Goal: Task Accomplishment & Management: Use online tool/utility

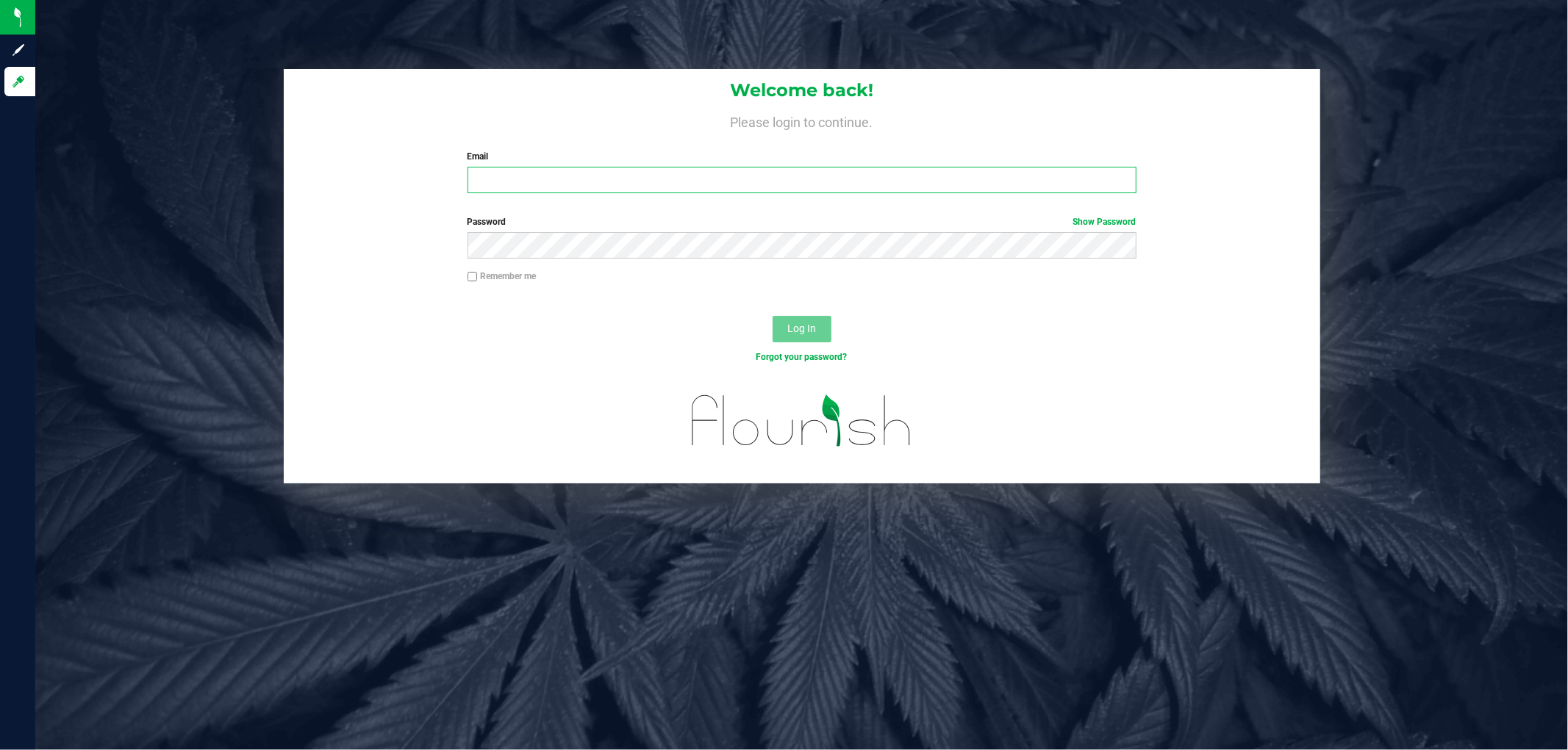
click at [598, 186] on input "Email" at bounding box center [802, 180] width 669 height 26
type input "[EMAIL_ADDRESS][DOMAIN_NAME]"
click at [773, 316] on button "Log In" at bounding box center [802, 329] width 58 height 26
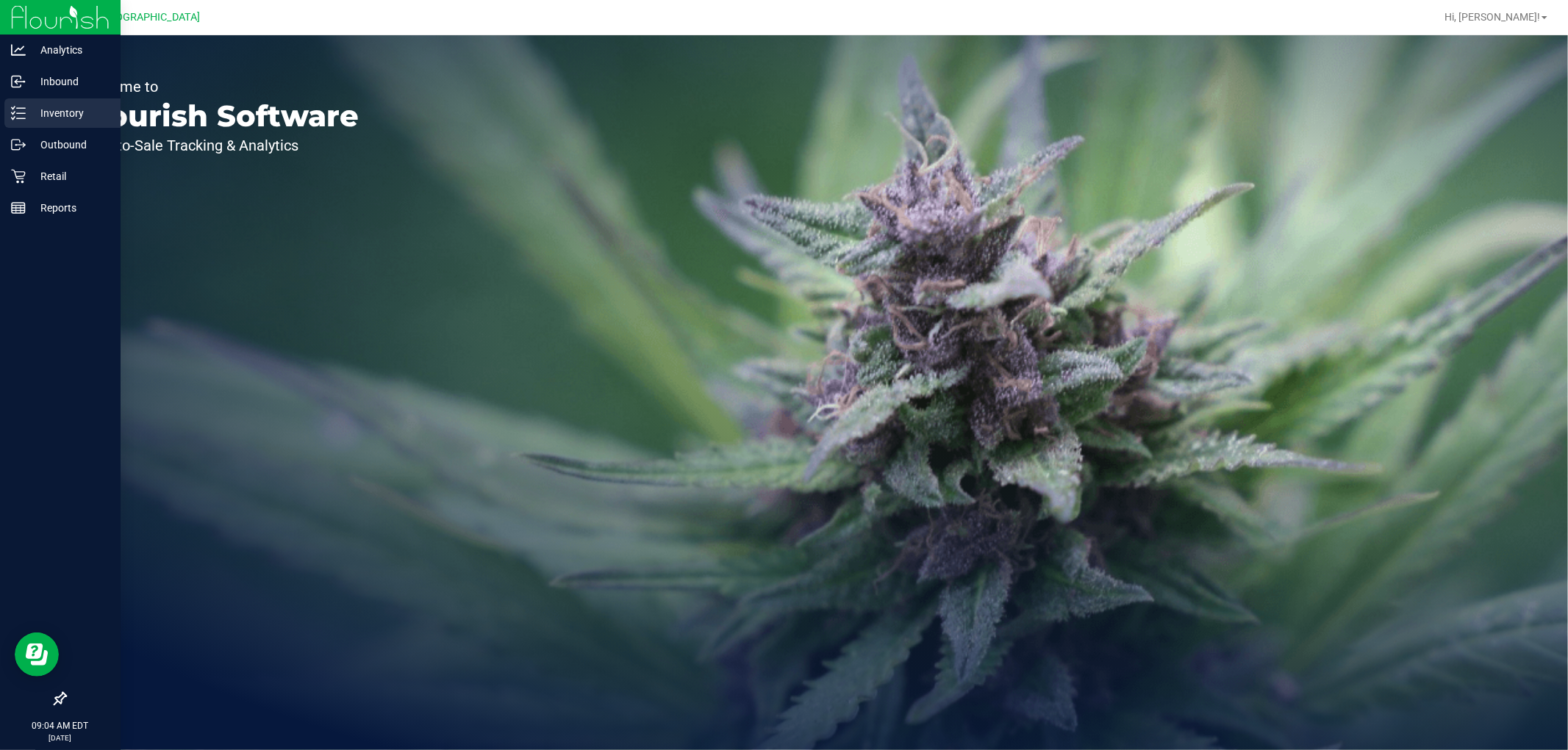
click at [64, 110] on p "Inventory" at bounding box center [70, 113] width 88 height 18
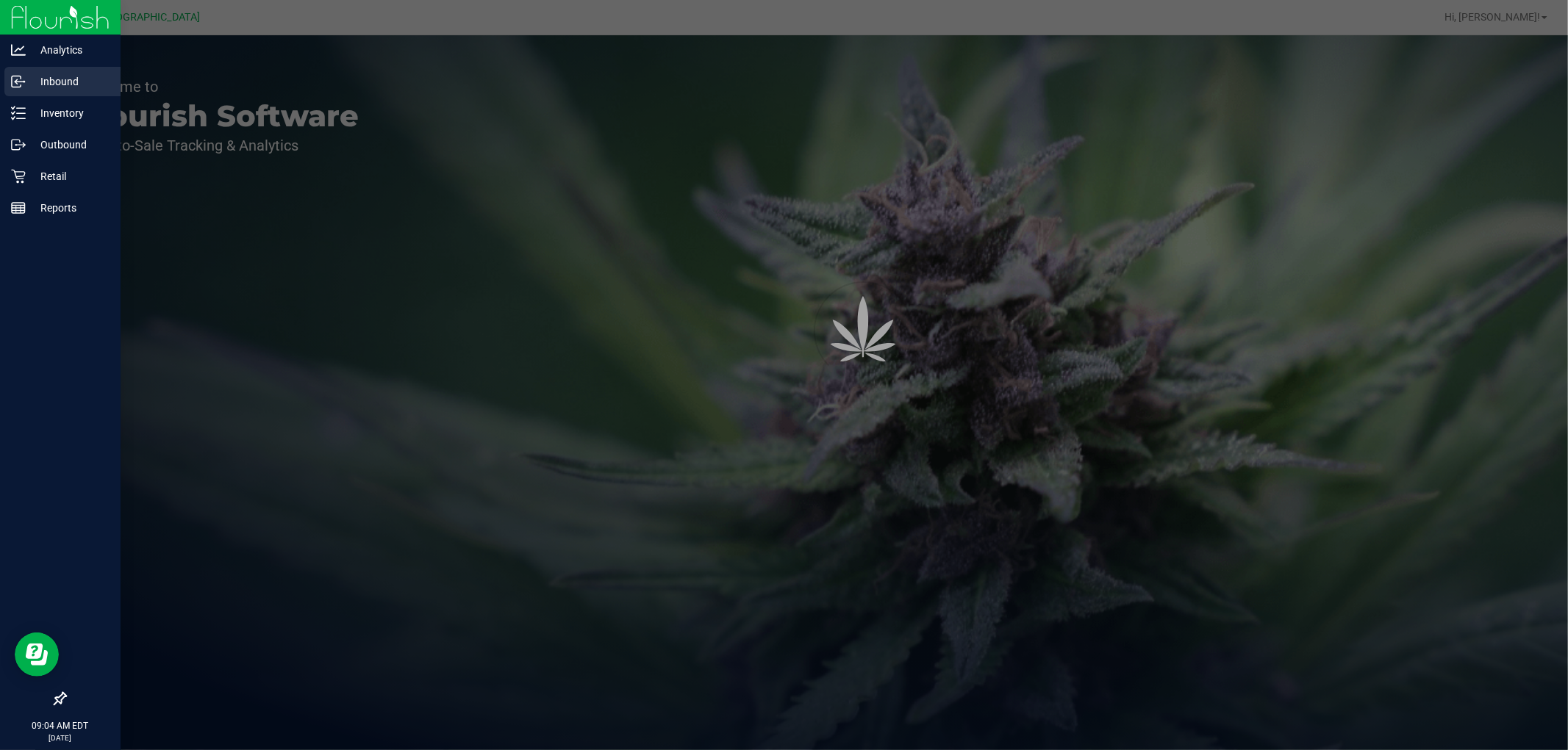
click at [61, 77] on p "Inbound" at bounding box center [70, 82] width 88 height 18
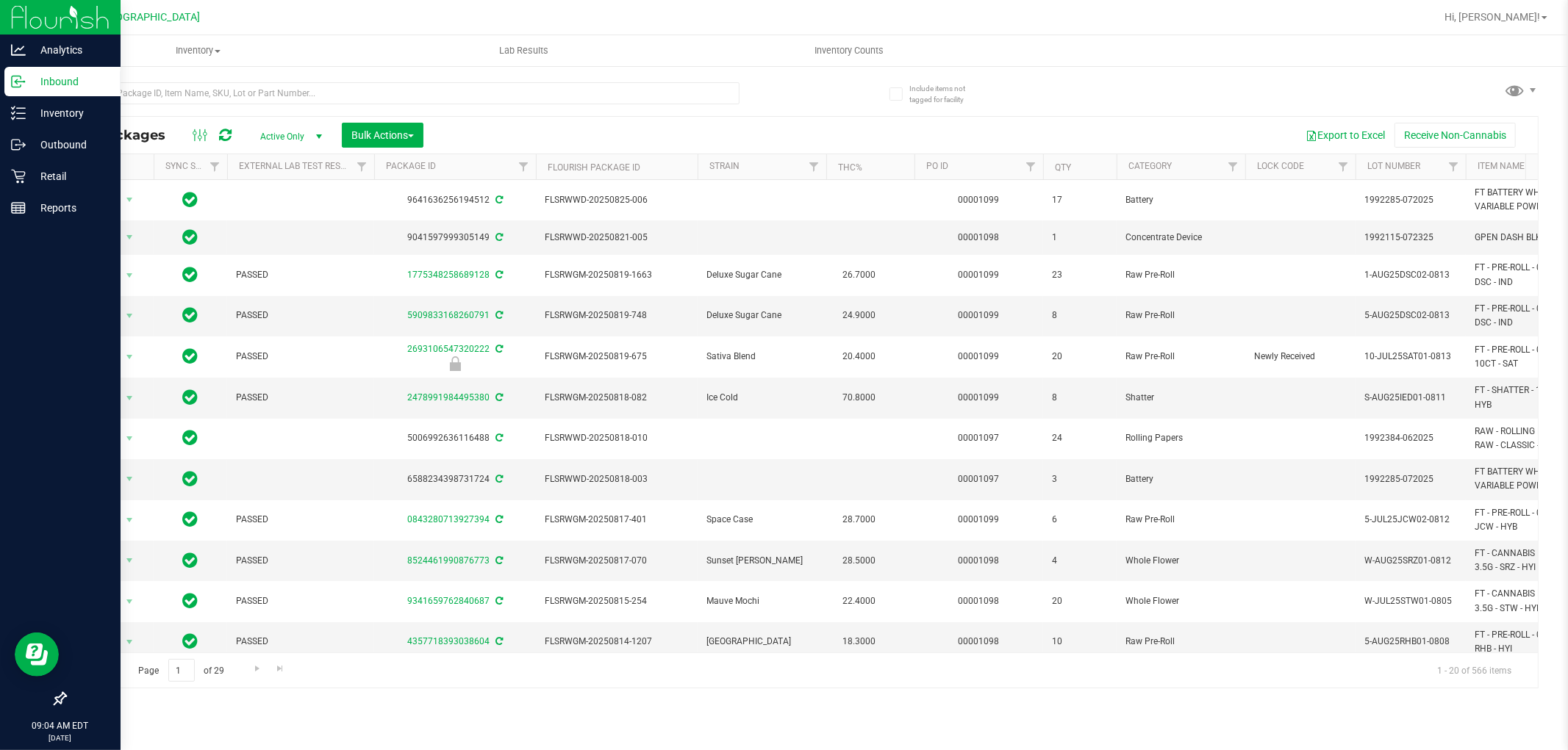
click at [61, 77] on p "Inbound" at bounding box center [70, 82] width 88 height 18
click at [45, 85] on p "Inbound" at bounding box center [70, 82] width 88 height 18
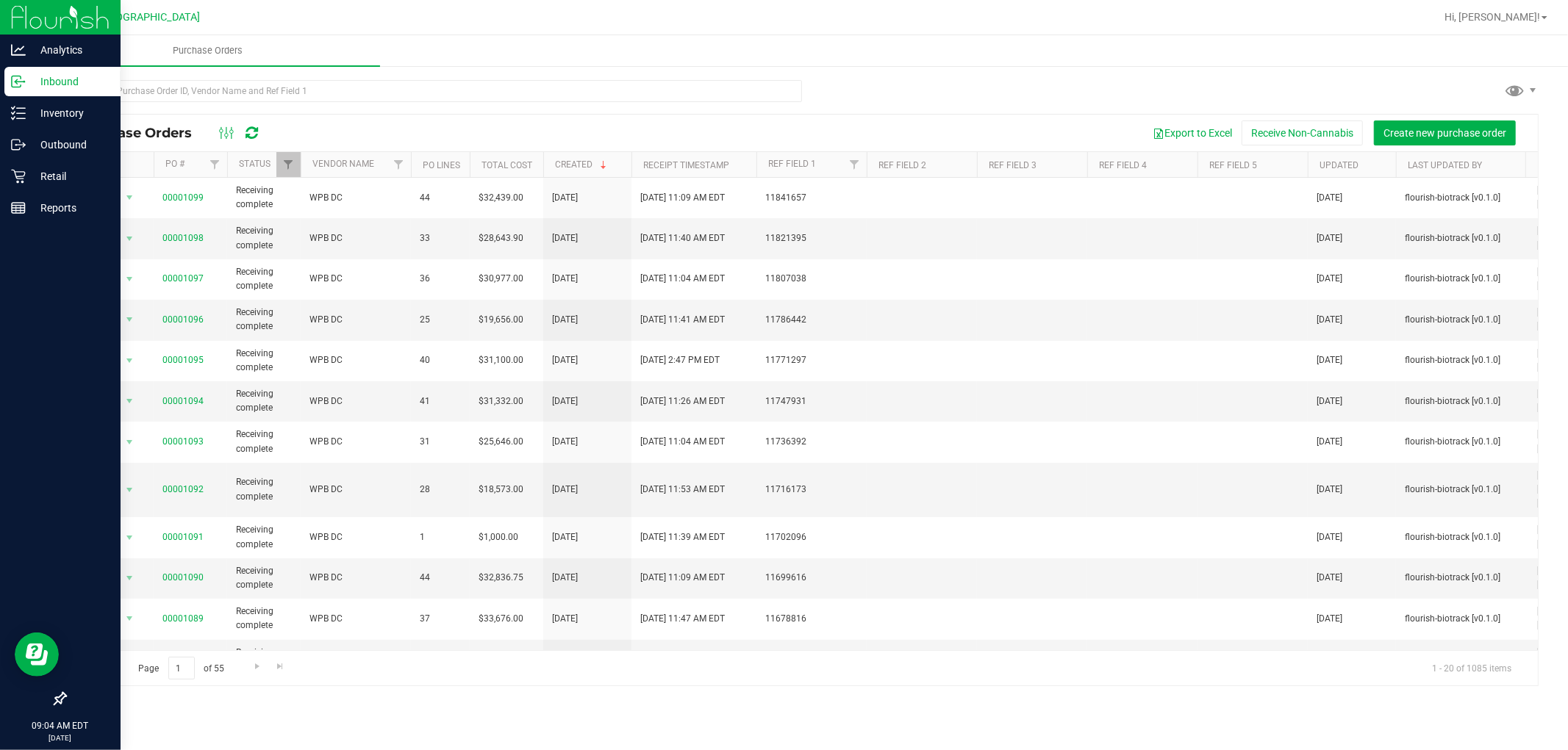
click at [64, 79] on p "Inbound" at bounding box center [70, 82] width 88 height 18
click at [81, 169] on p "Retail" at bounding box center [70, 177] width 88 height 18
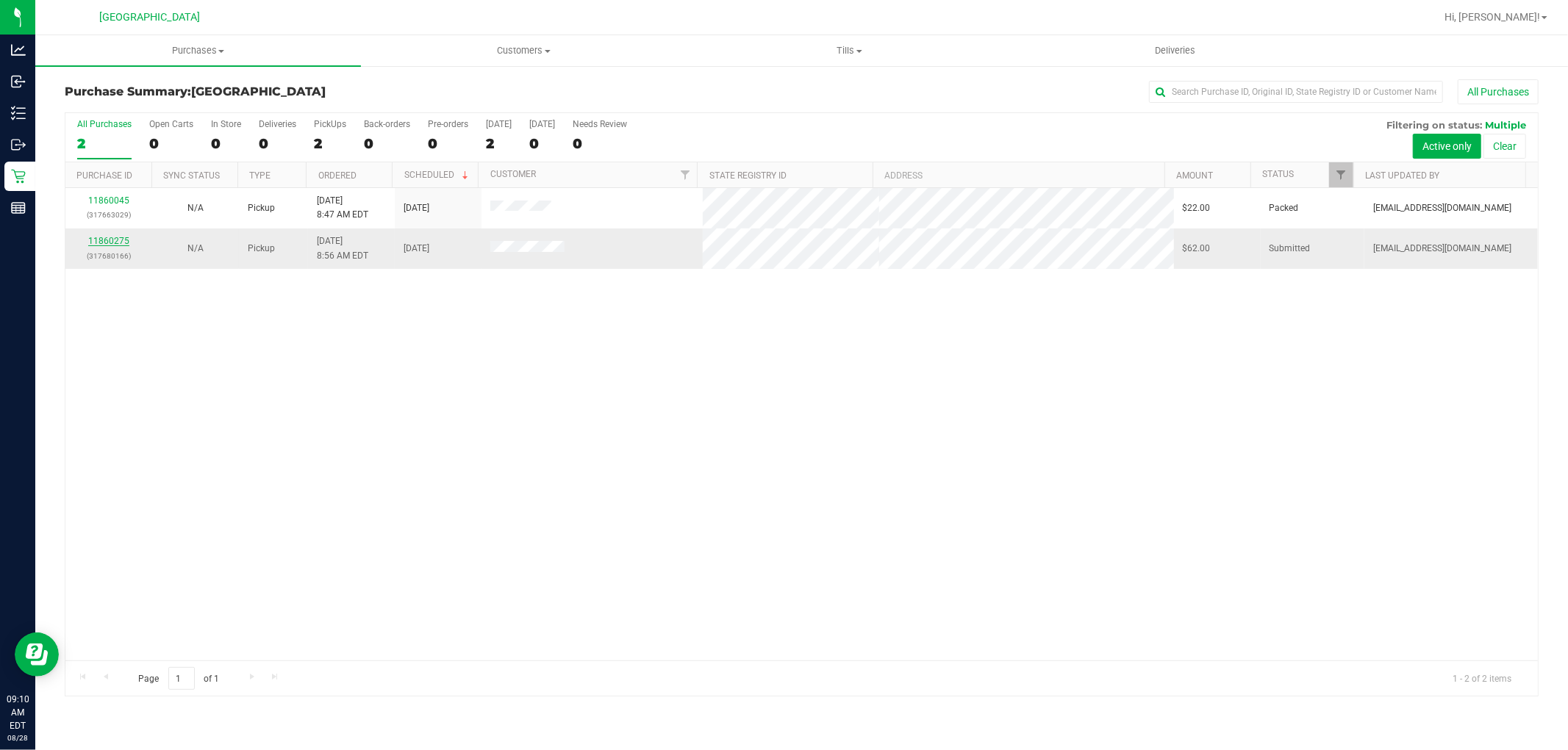
click at [100, 244] on link "11860275" at bounding box center [109, 241] width 41 height 10
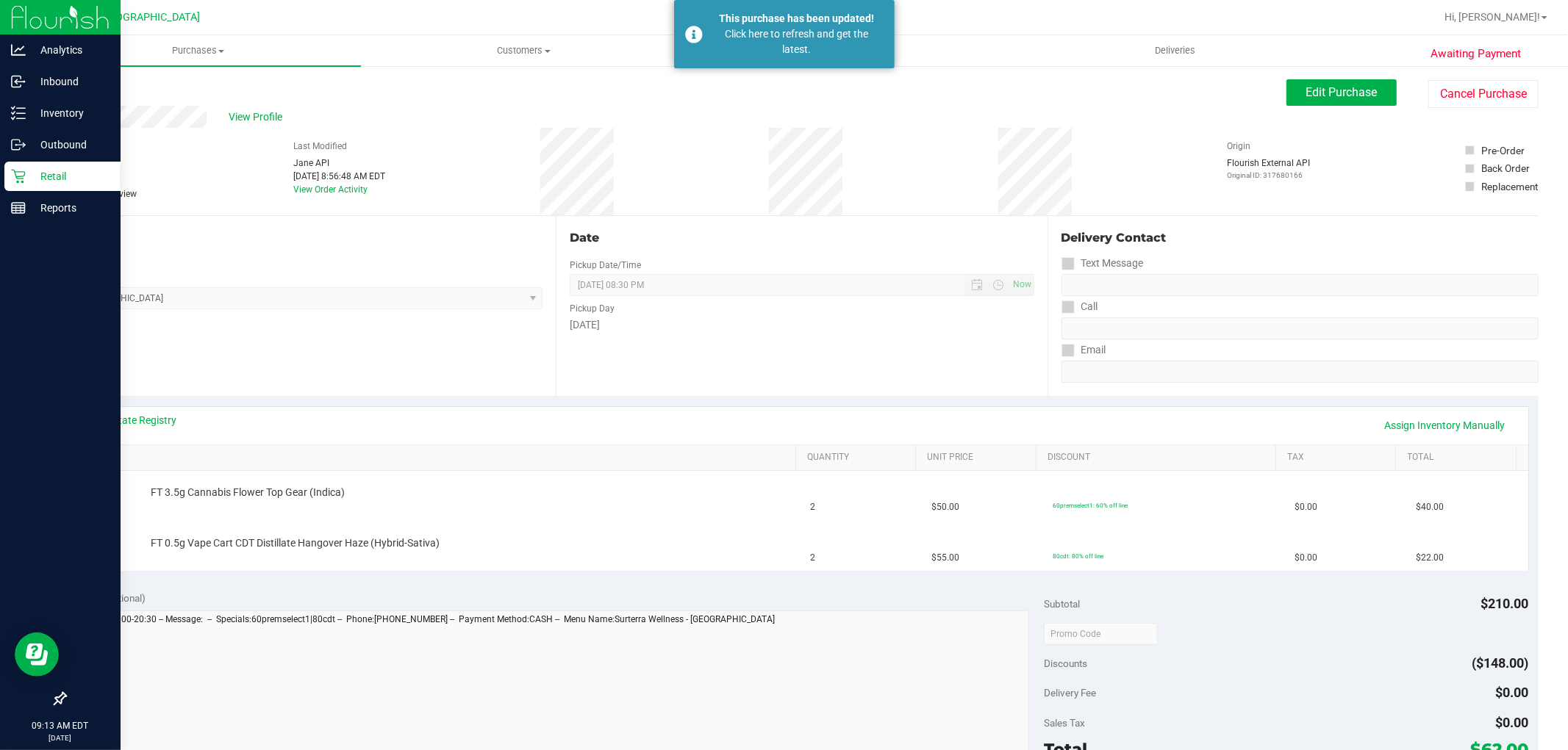
click at [35, 176] on p "Retail" at bounding box center [70, 177] width 88 height 18
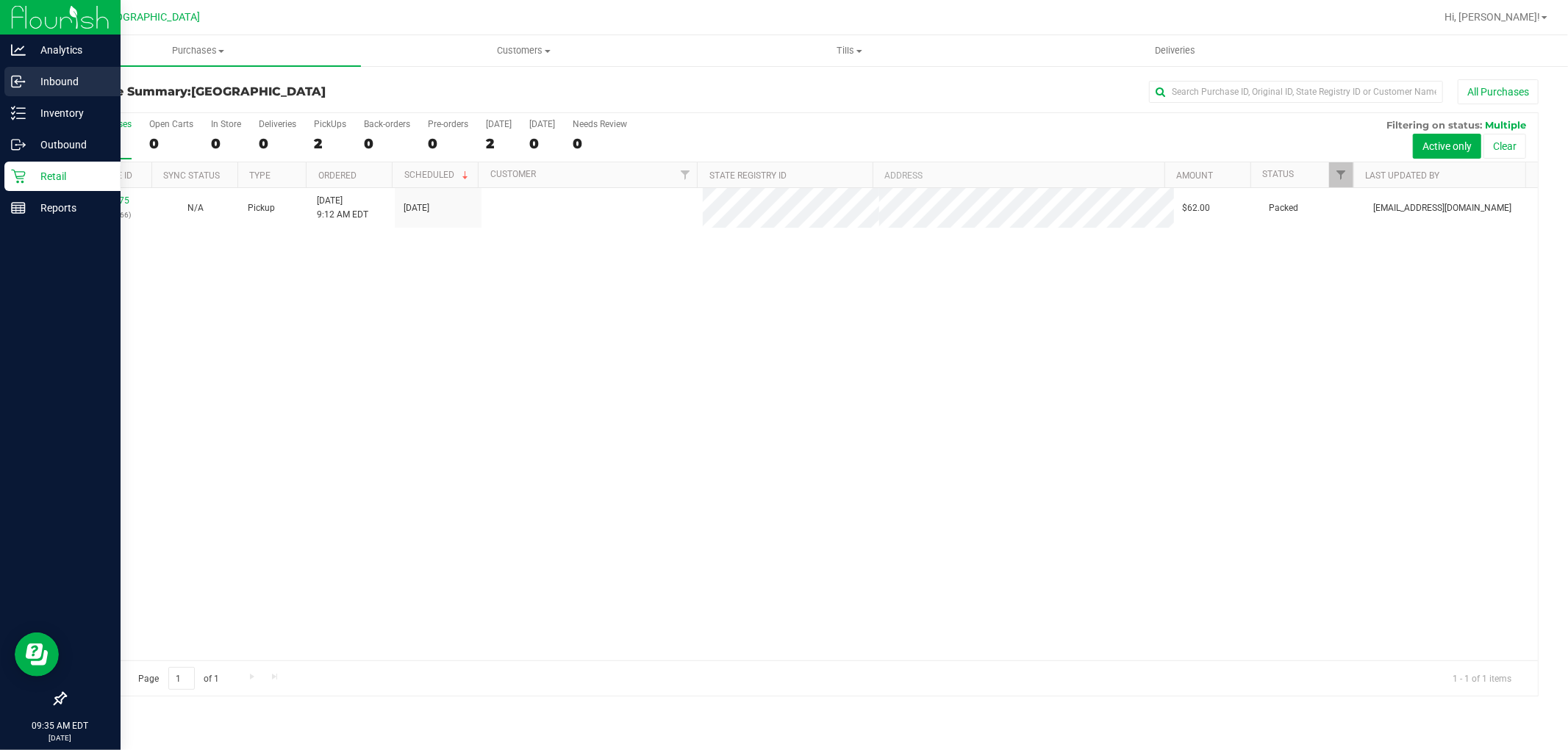
click at [95, 83] on p "Inbound" at bounding box center [70, 82] width 88 height 18
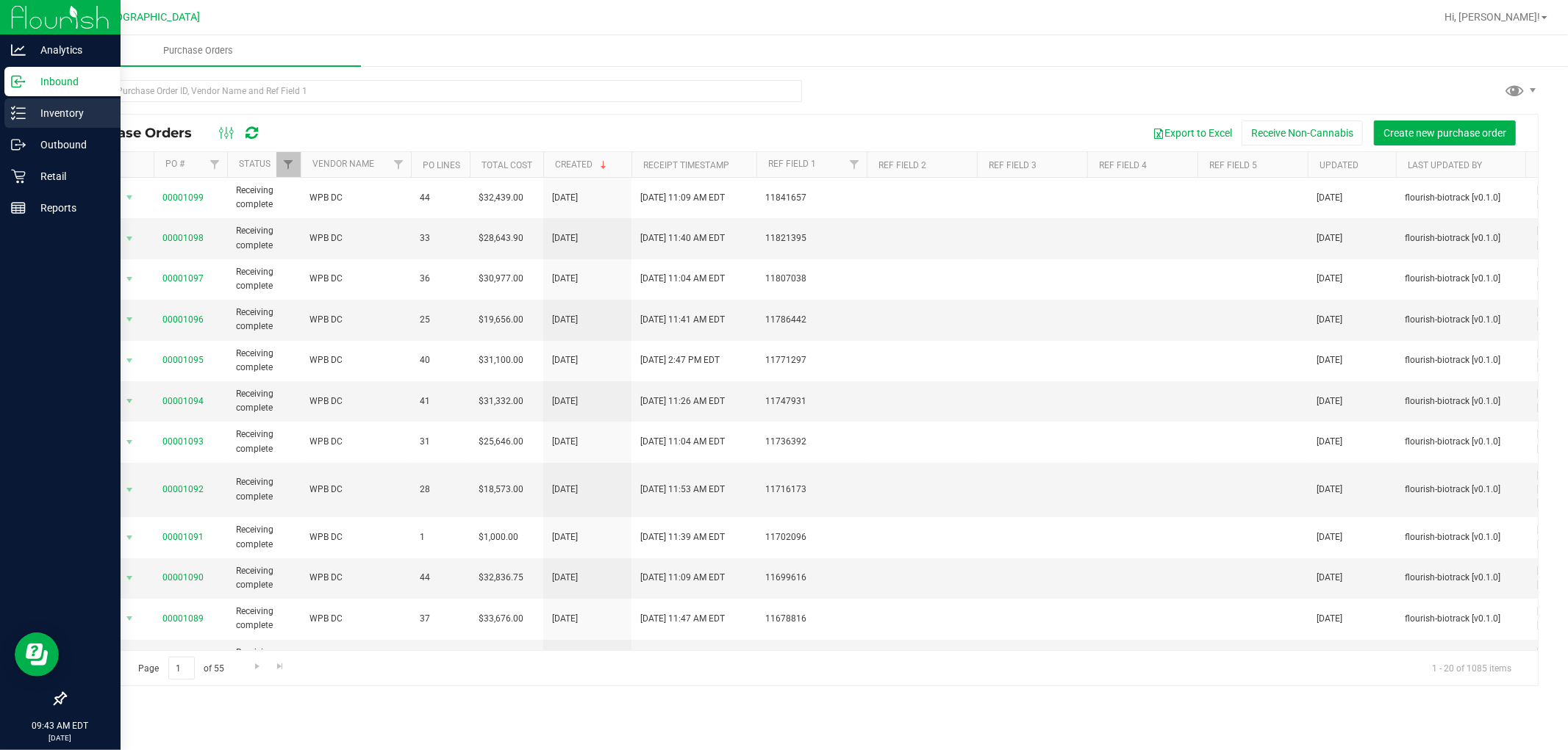
click at [81, 112] on p "Inventory" at bounding box center [70, 113] width 88 height 18
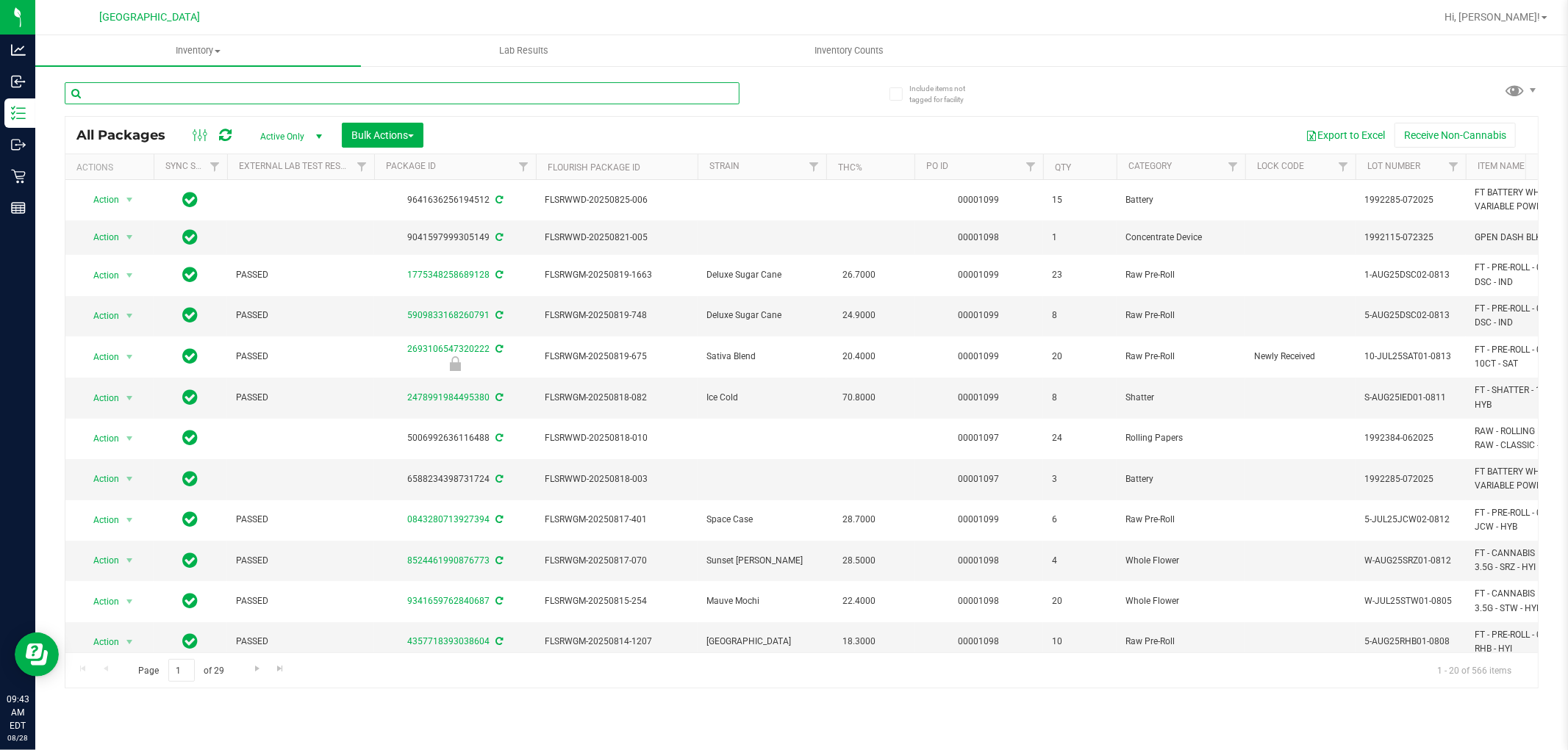
click at [219, 90] on input "text" at bounding box center [402, 93] width 675 height 22
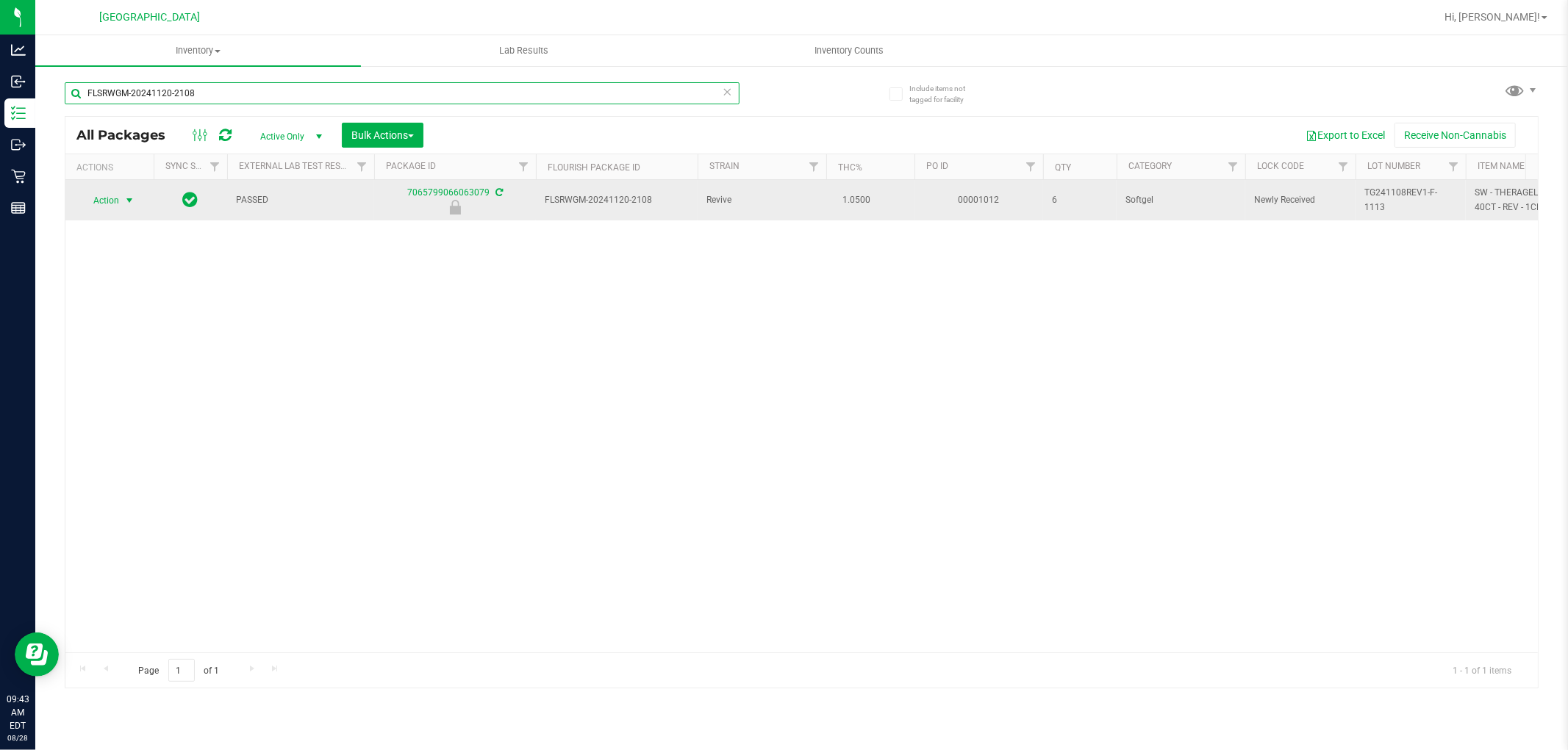
type input "FLSRWGM-20241120-2108"
click at [125, 200] on span "select" at bounding box center [130, 201] width 12 height 12
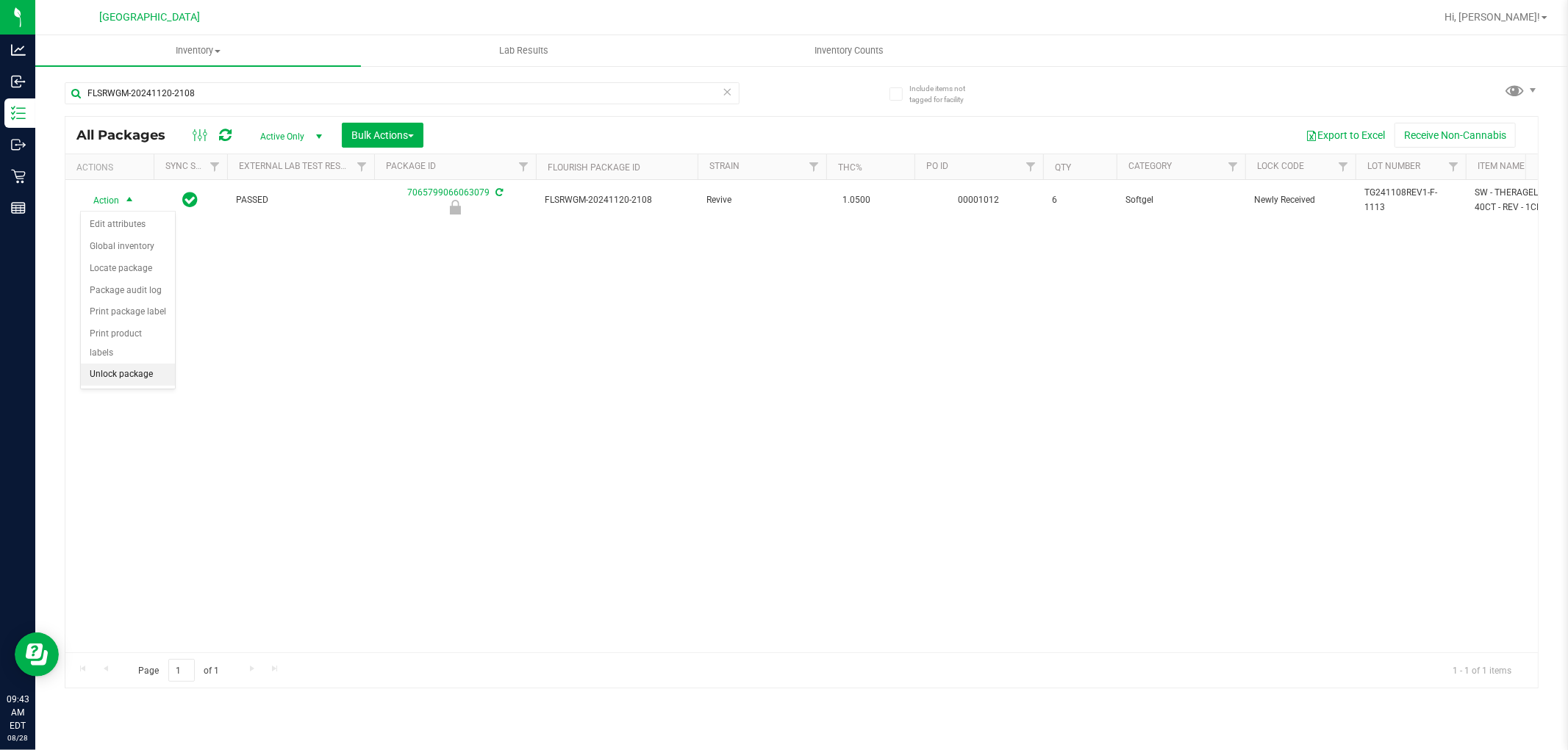
click at [127, 384] on li "Unlock package" at bounding box center [128, 374] width 94 height 22
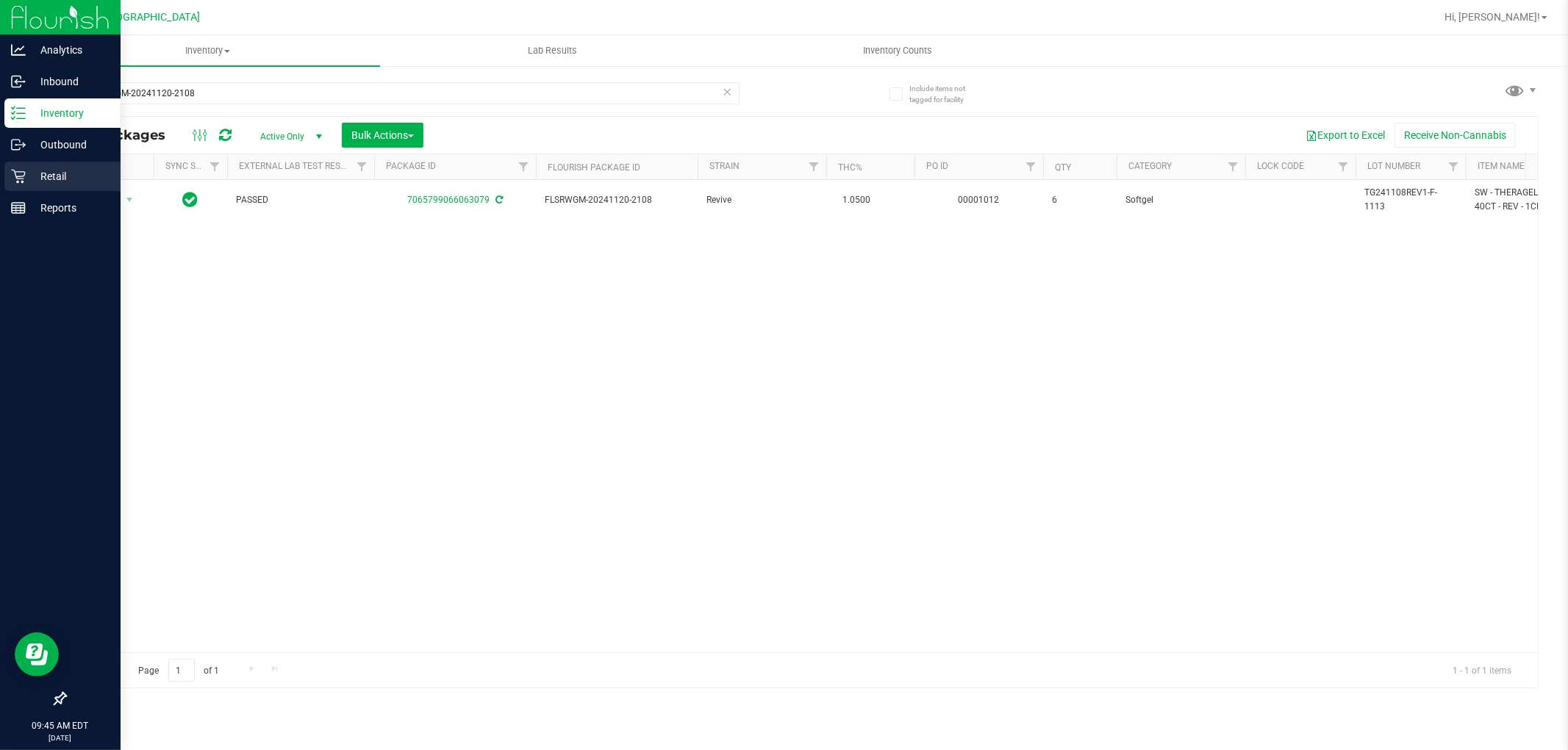
click at [98, 170] on p "Retail" at bounding box center [70, 177] width 88 height 18
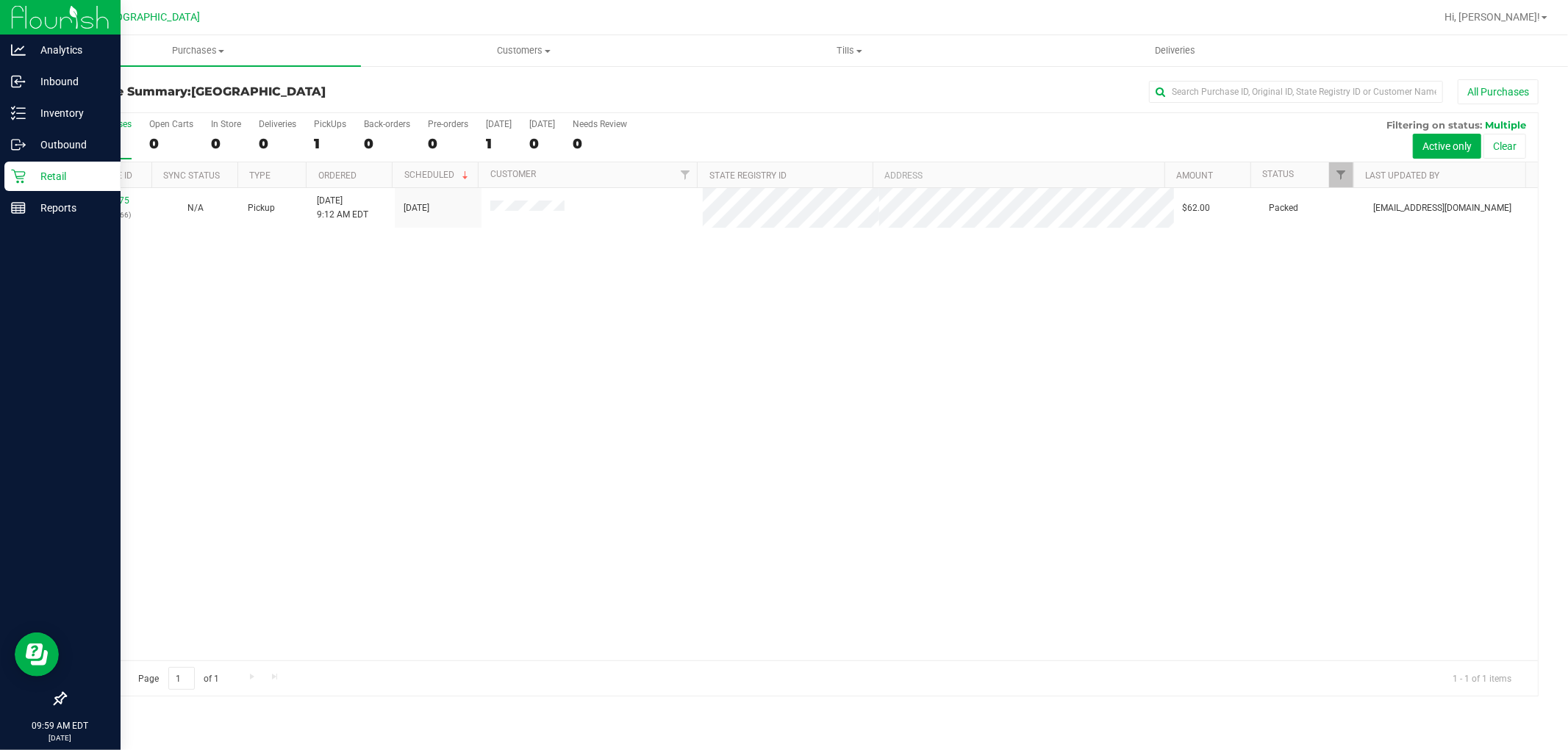
click at [66, 226] on div at bounding box center [60, 455] width 121 height 460
click at [71, 208] on p "Reports" at bounding box center [70, 208] width 88 height 18
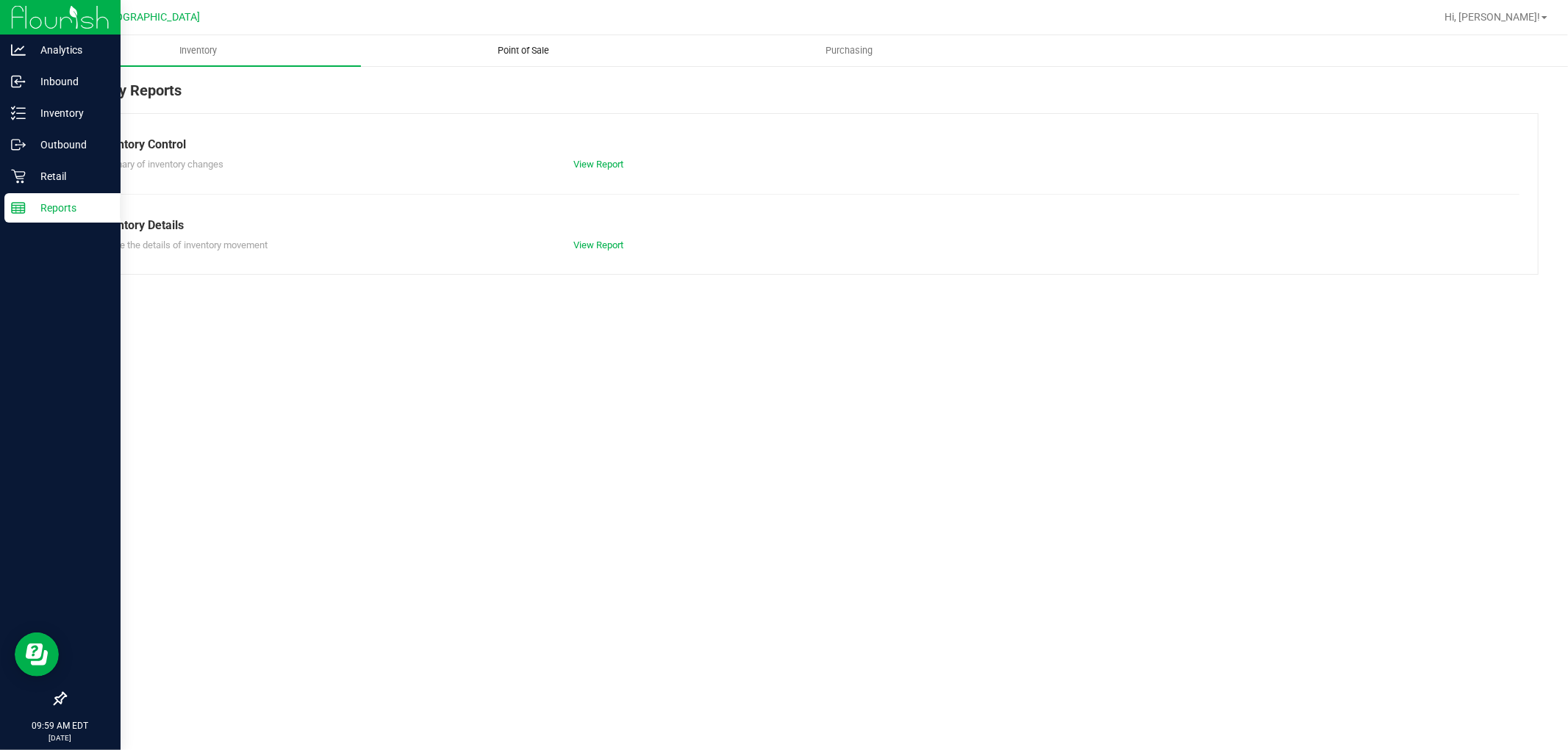
click at [505, 46] on span "Point of Sale" at bounding box center [524, 51] width 91 height 13
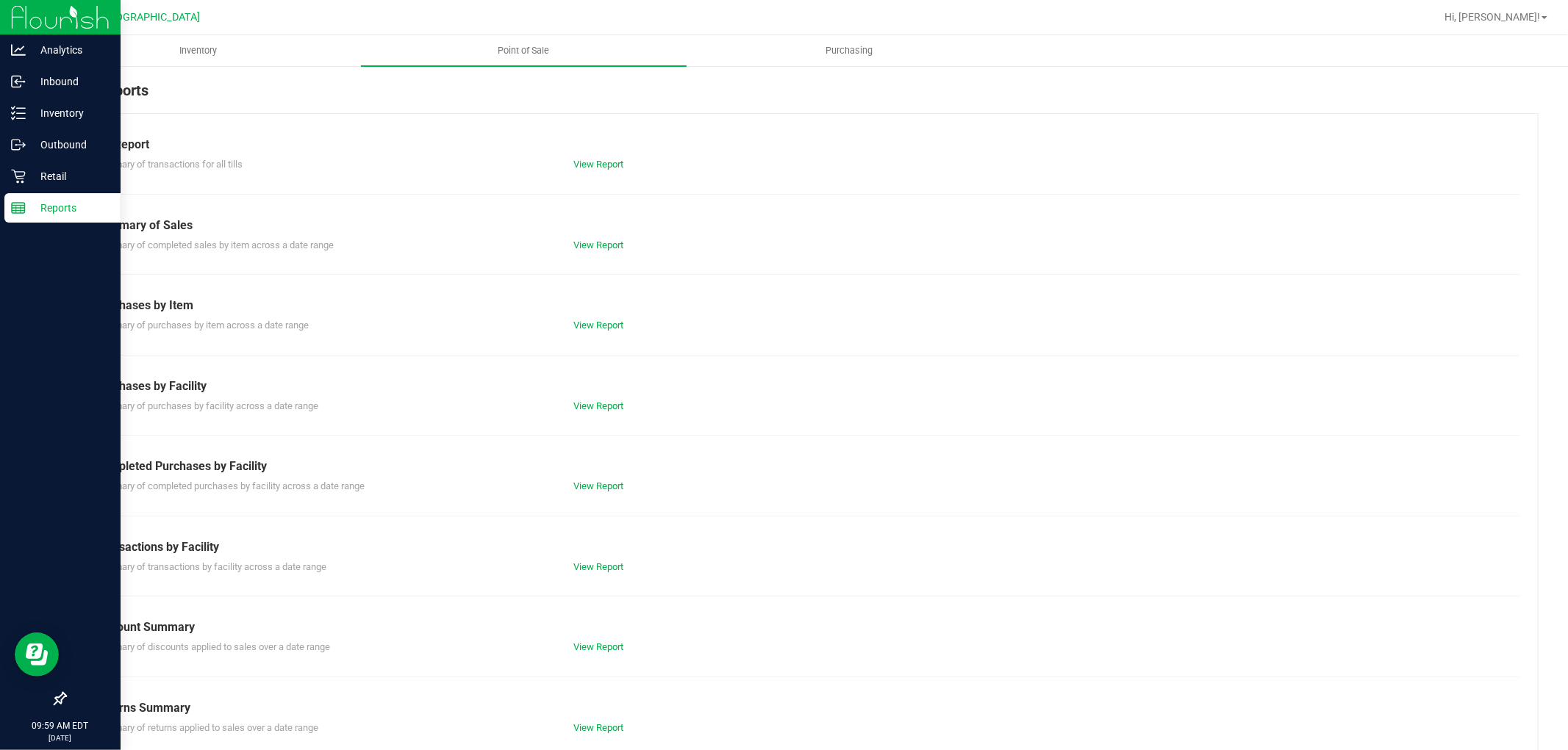
click at [600, 494] on div "Till Report Summary of transactions for all tills View Report Summary of Sales …" at bounding box center [801, 435] width 1474 height 644
click at [600, 485] on link "View Report" at bounding box center [598, 486] width 50 height 11
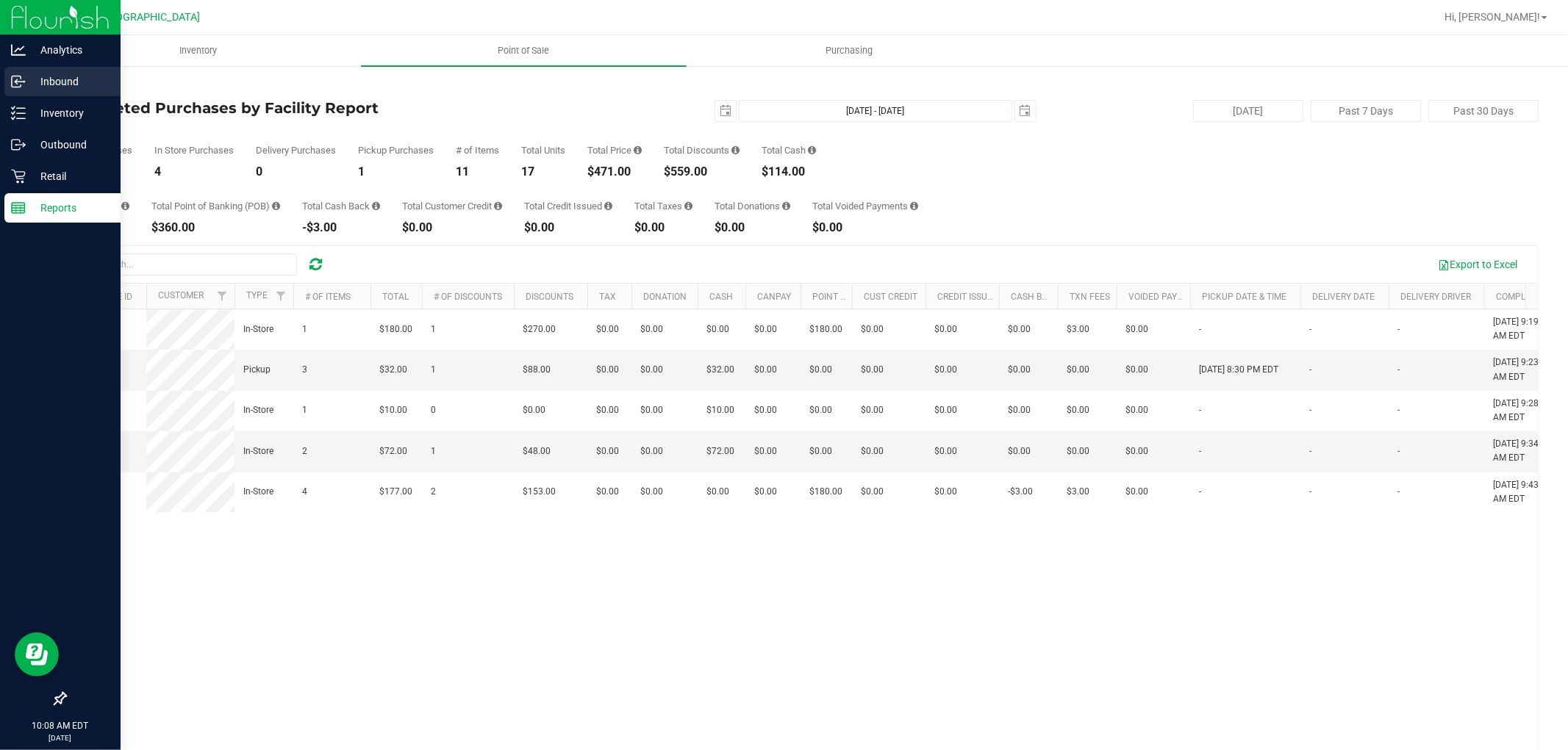
click at [72, 82] on p "Inbound" at bounding box center [70, 82] width 88 height 18
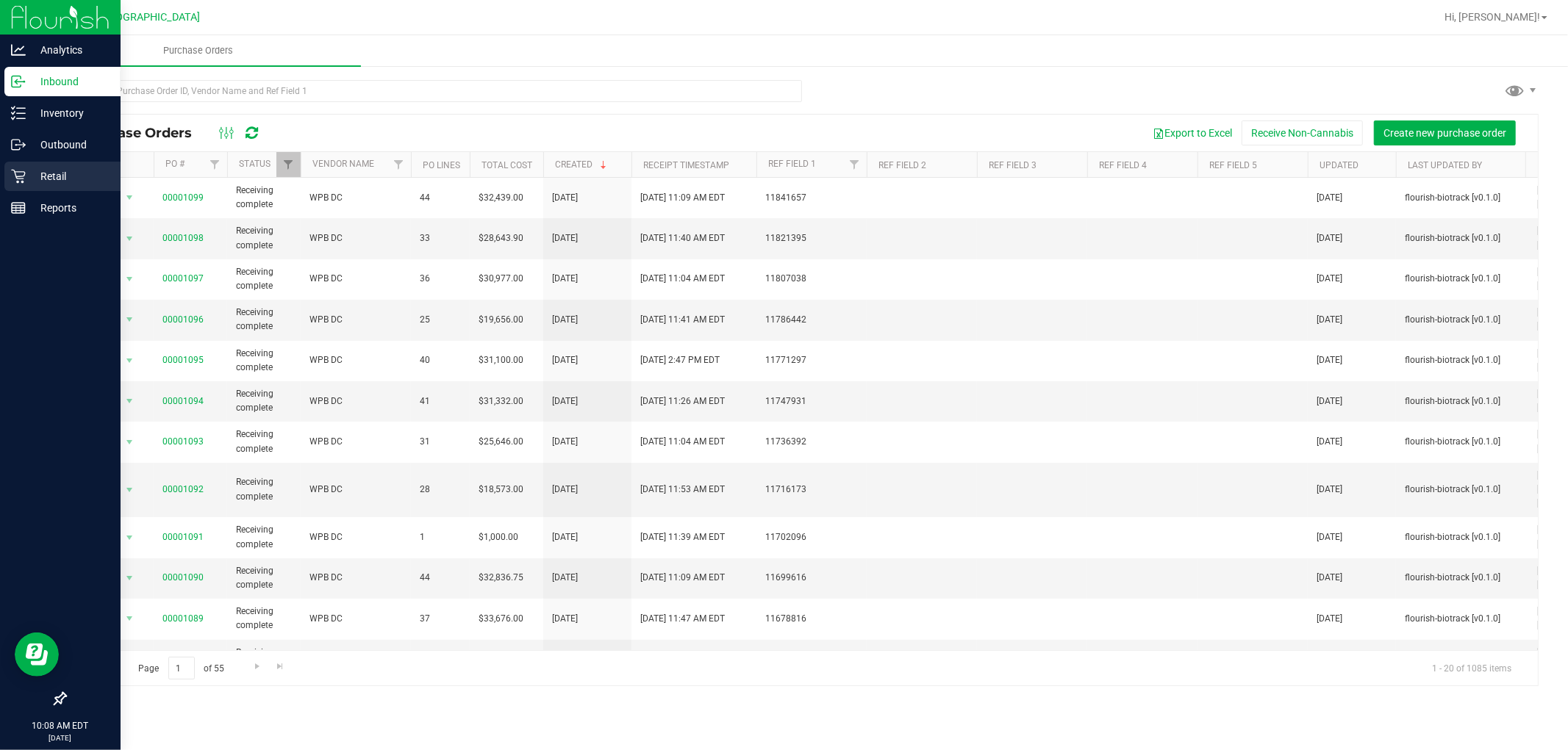
click at [38, 176] on p "Retail" at bounding box center [70, 177] width 88 height 18
